Goal: Find contact information: Find contact information

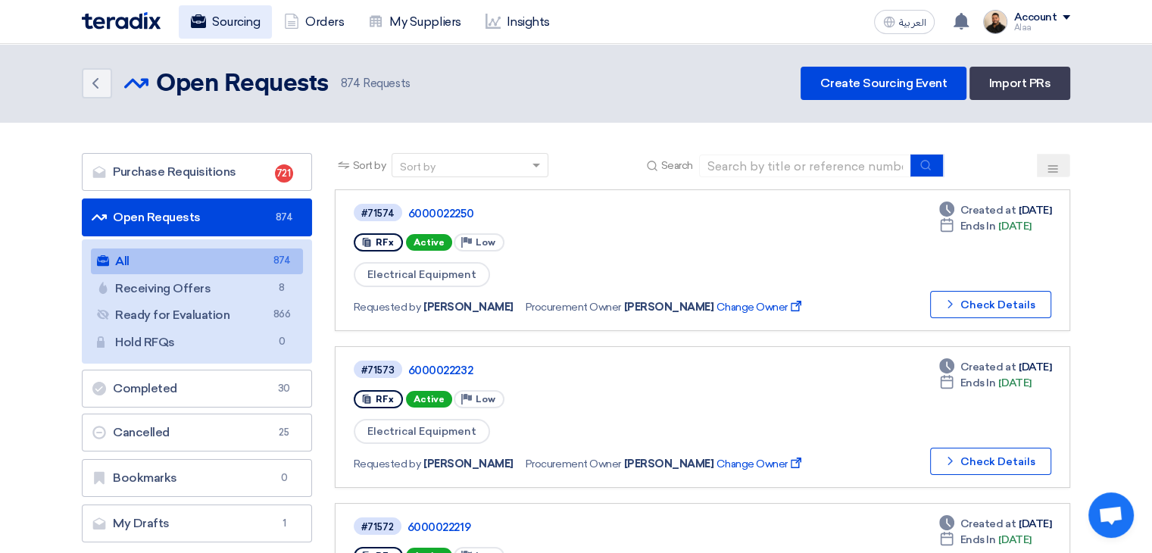
click at [253, 22] on link "Sourcing" at bounding box center [225, 21] width 93 height 33
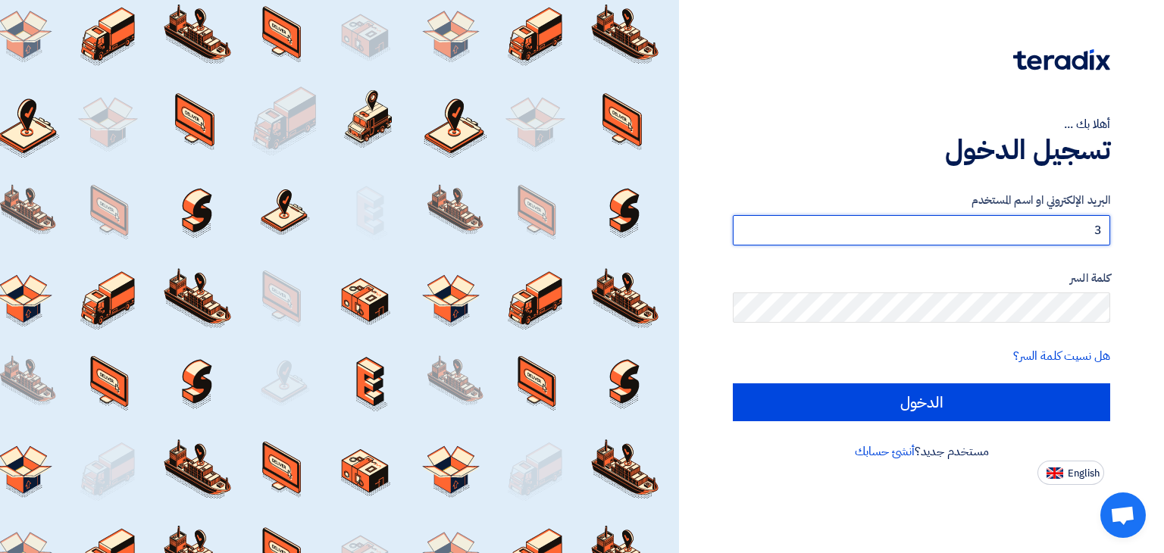
type input "3"
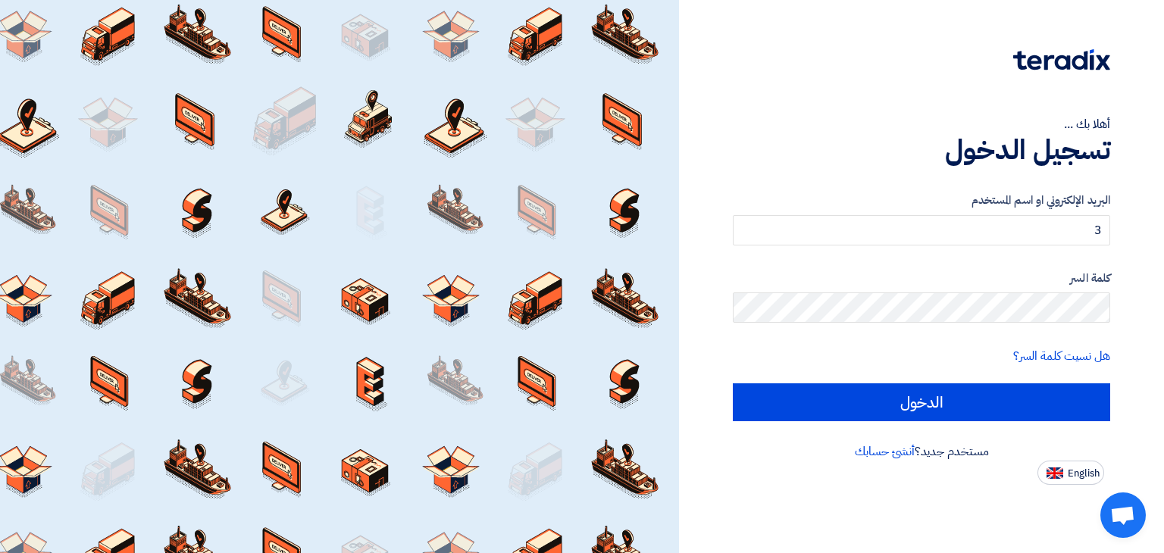
click at [949, 245] on form "البريد الإلكتروني او اسم المستخدم 3 كلمة السر هل نسيت كلمة السر؟ الدخول" at bounding box center [920, 307] width 377 height 230
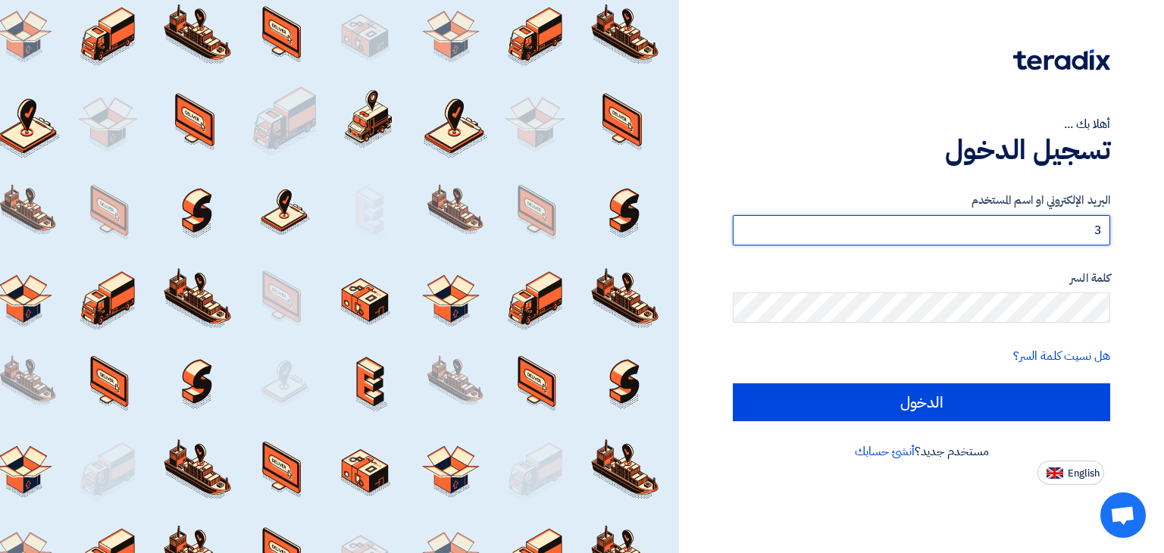
click at [949, 244] on input "3" at bounding box center [920, 230] width 377 height 30
click at [953, 236] on input "3" at bounding box center [920, 230] width 377 height 30
type input "alaa.nageh@obeikan.com.sa"
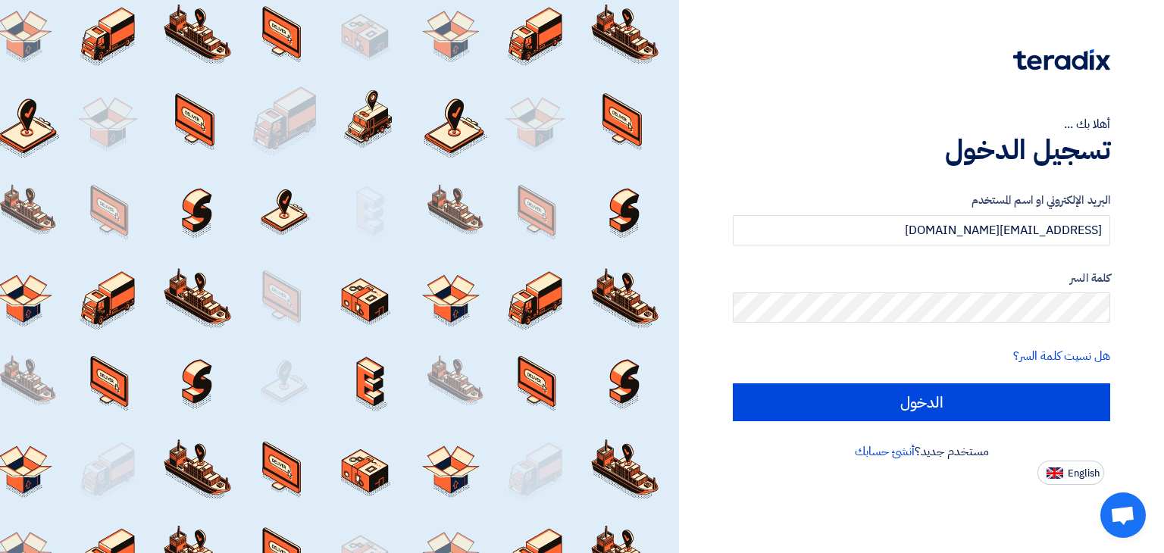
click at [732, 383] on input "الدخول" at bounding box center [920, 402] width 377 height 38
type input "Sign in"
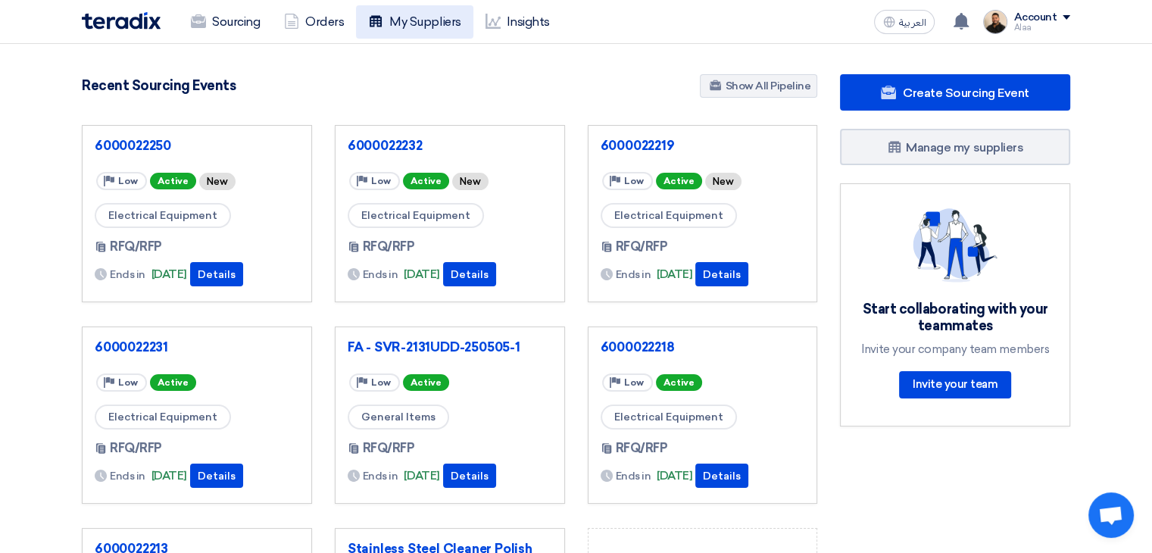
click at [405, 20] on link "My Suppliers" at bounding box center [414, 21] width 117 height 33
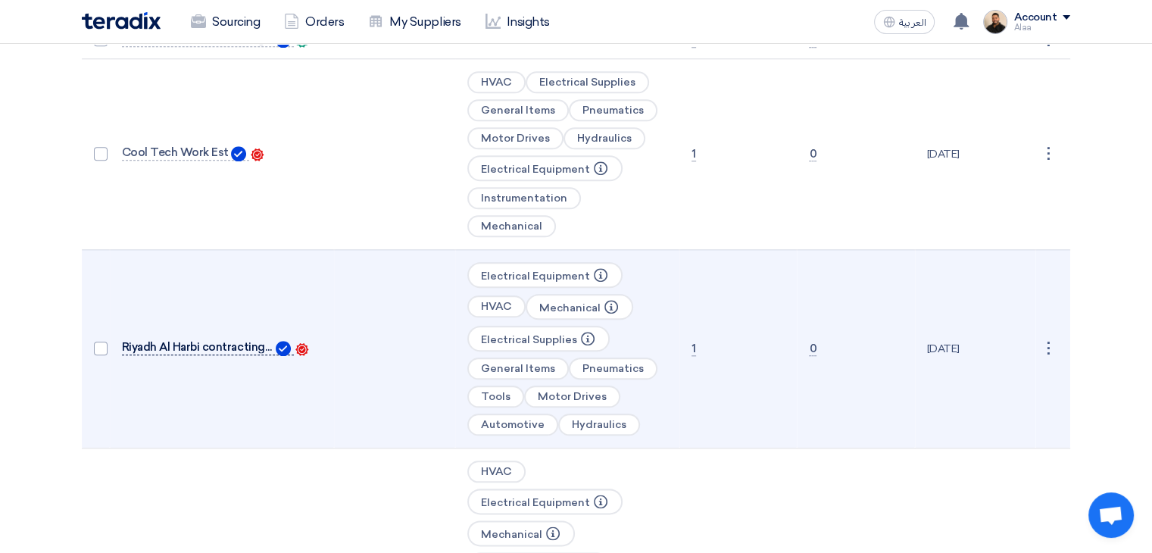
scroll to position [1818, 0]
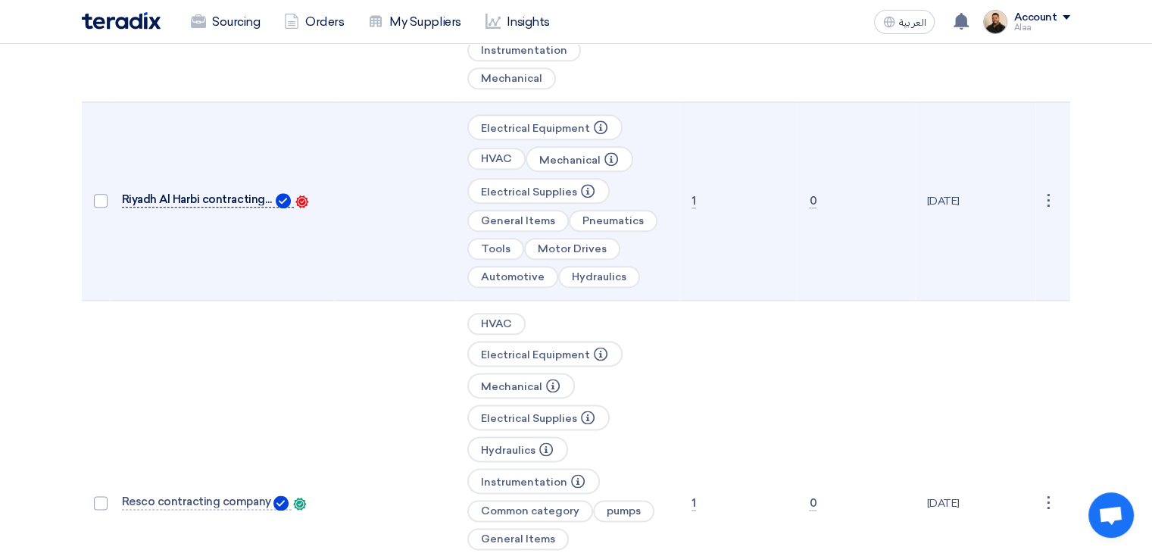
click at [232, 193] on span "Riyadh Al Harbi contracting est" at bounding box center [197, 199] width 151 height 12
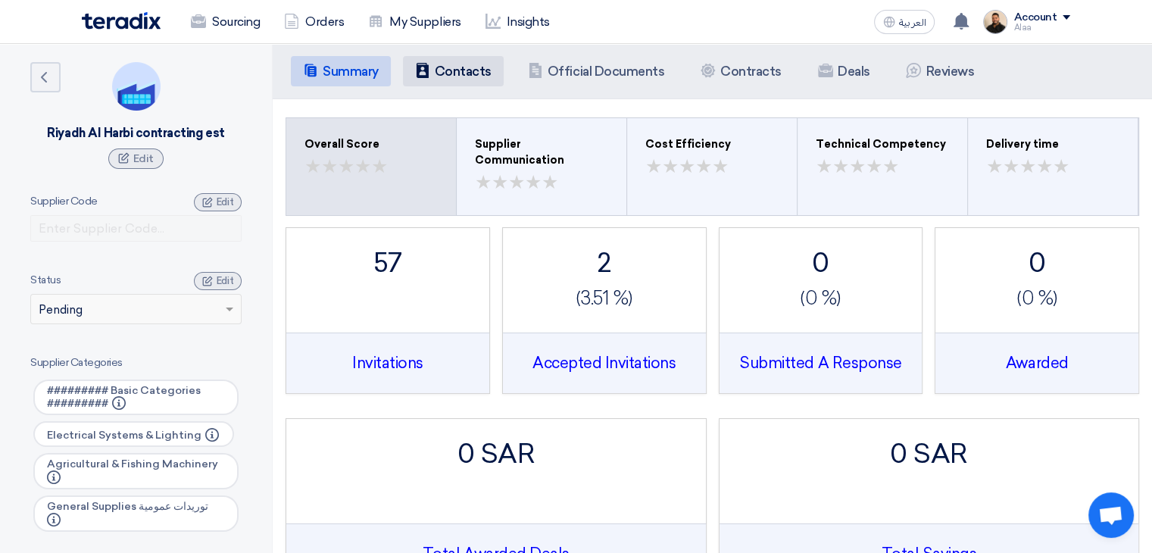
click at [451, 81] on li "Contacts Contacts" at bounding box center [453, 71] width 101 height 30
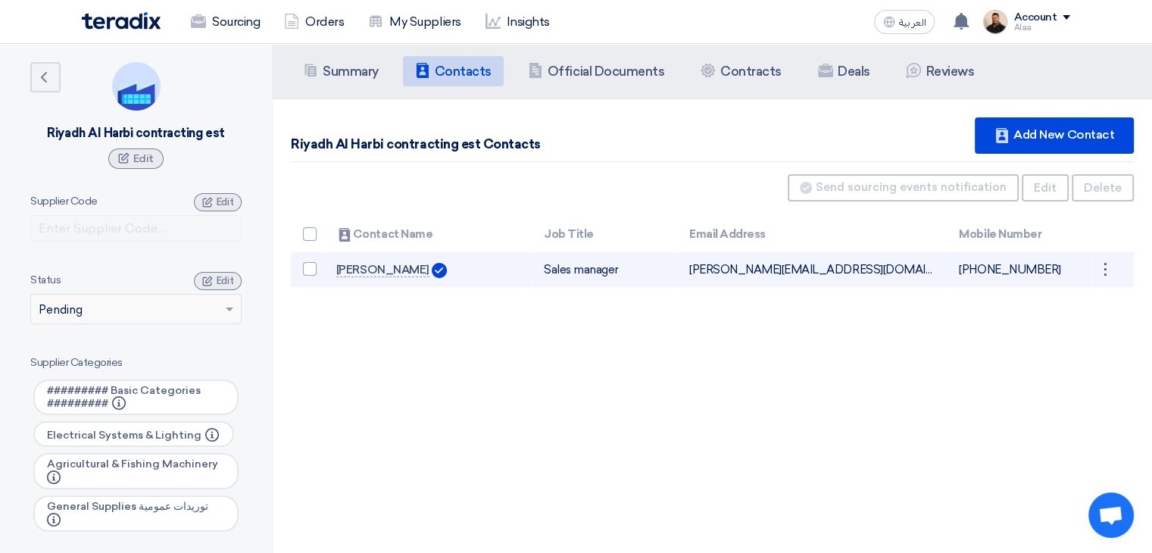
click at [731, 268] on td "ahmad@alhaarbitrading.com Can Receive RFQ service" at bounding box center [812, 270] width 270 height 36
